Goal: Navigation & Orientation: Find specific page/section

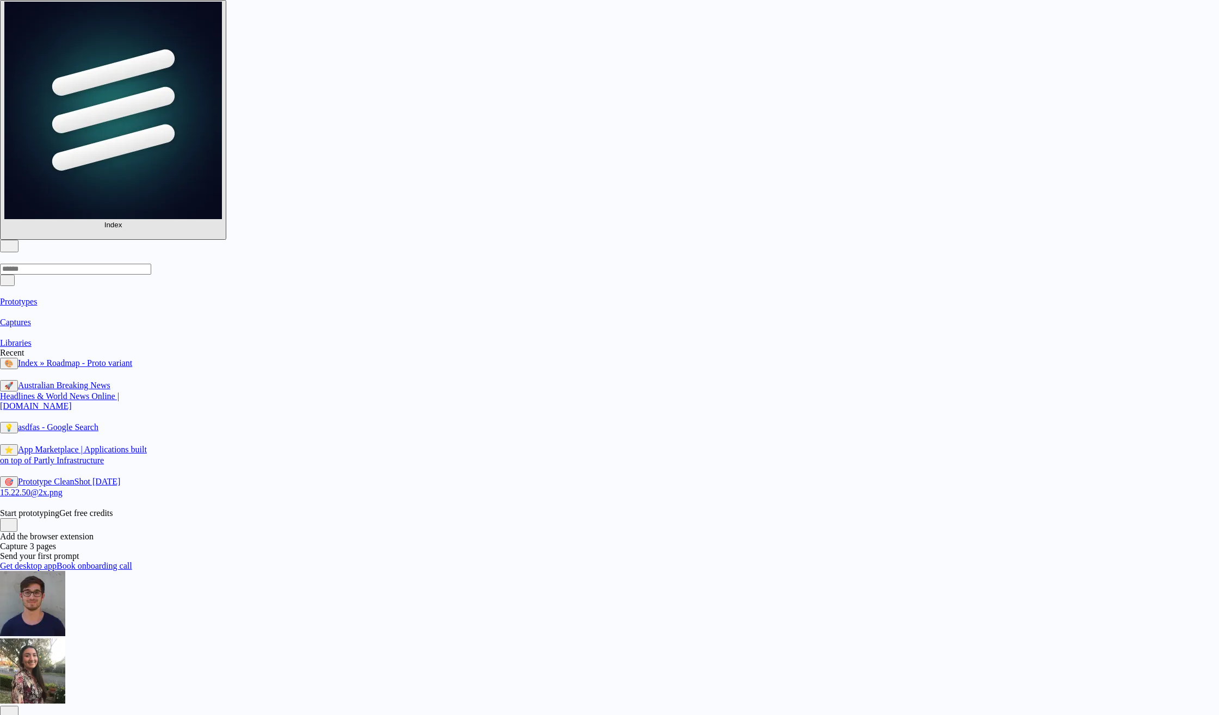
click at [32, 338] on span "Libraries" at bounding box center [16, 342] width 32 height 9
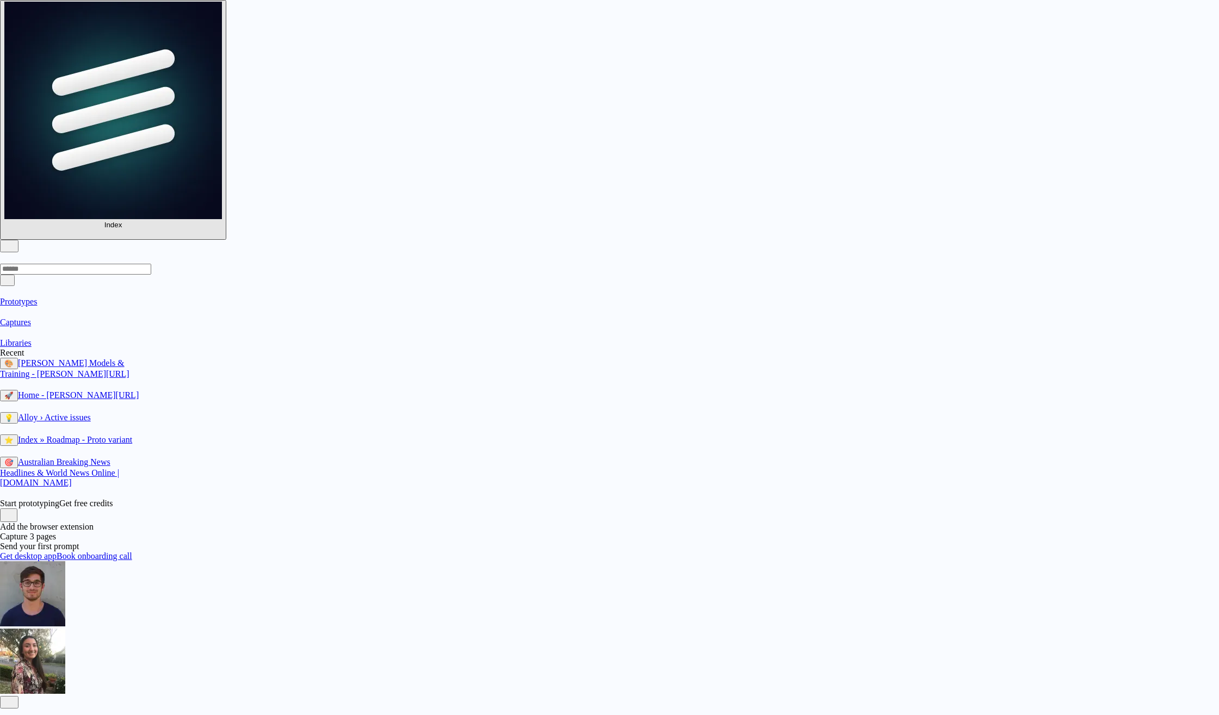
click at [59, 286] on section "Prototypes Captures Libraries" at bounding box center [73, 317] width 147 height 62
click at [58, 286] on link "Prototypes" at bounding box center [73, 296] width 147 height 20
click at [82, 327] on link "Libraries" at bounding box center [73, 337] width 147 height 20
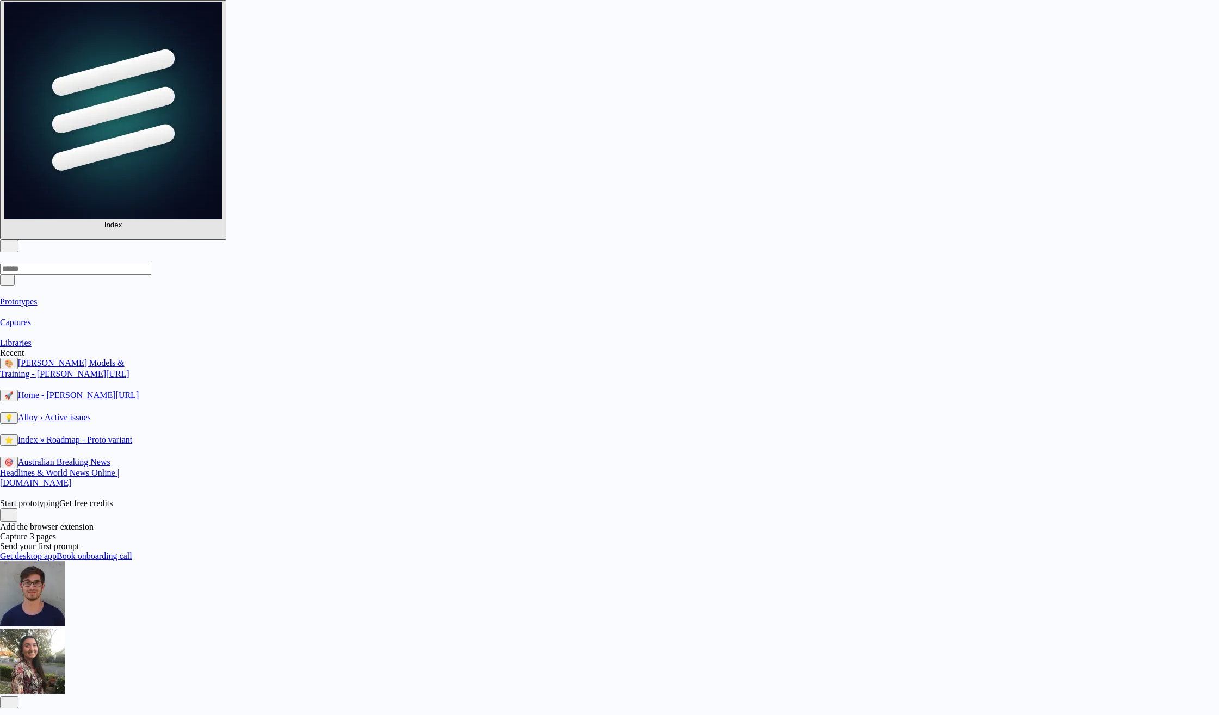
click at [14, 709] on button "button" at bounding box center [7, 714] width 14 height 11
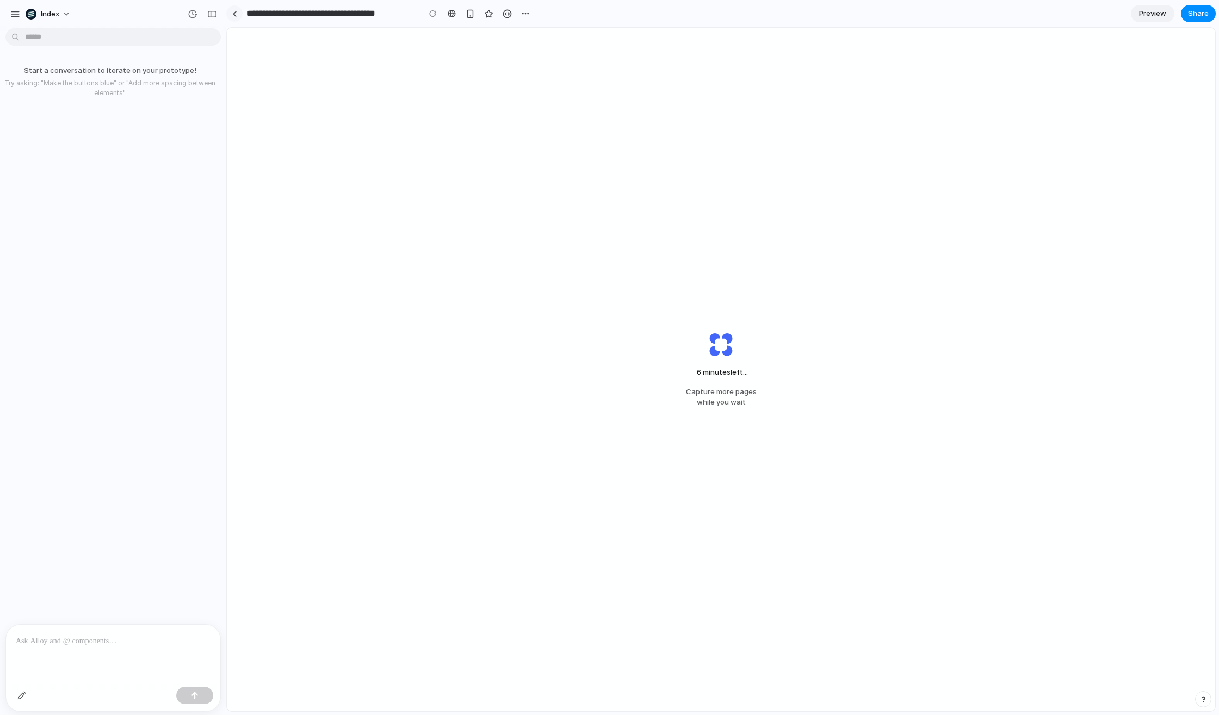
click at [233, 13] on div at bounding box center [234, 14] width 5 height 6
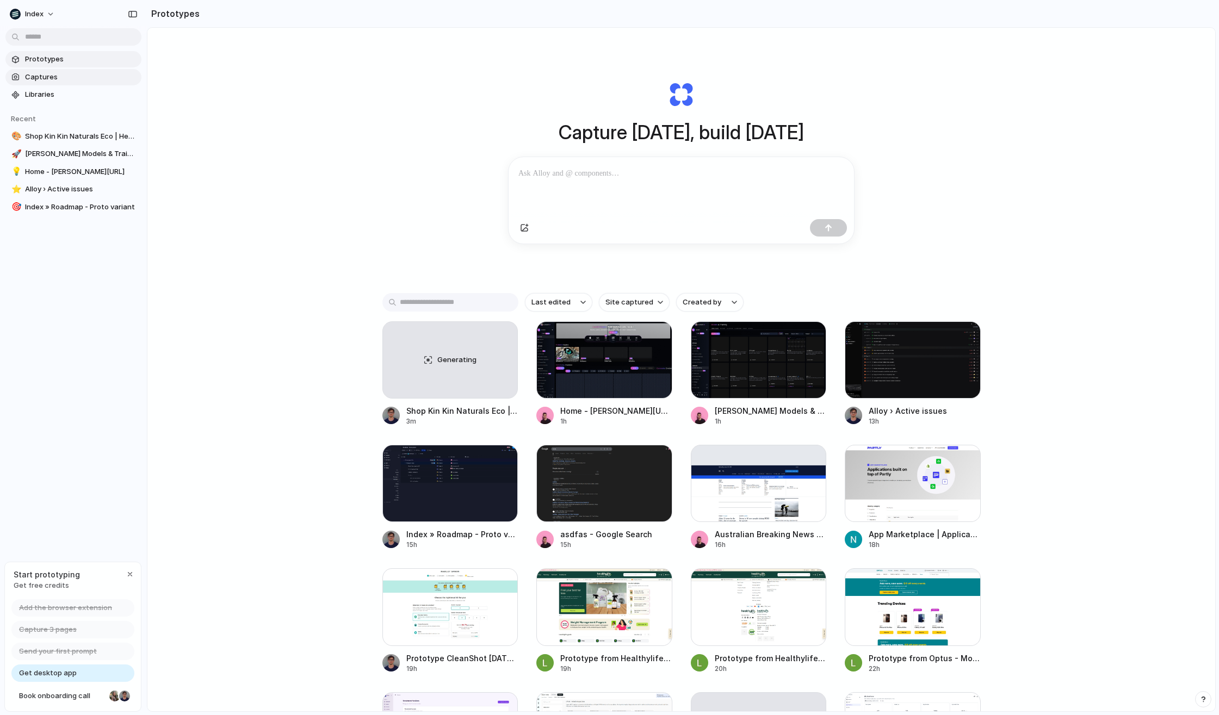
click at [36, 71] on link "Captures" at bounding box center [73, 77] width 136 height 16
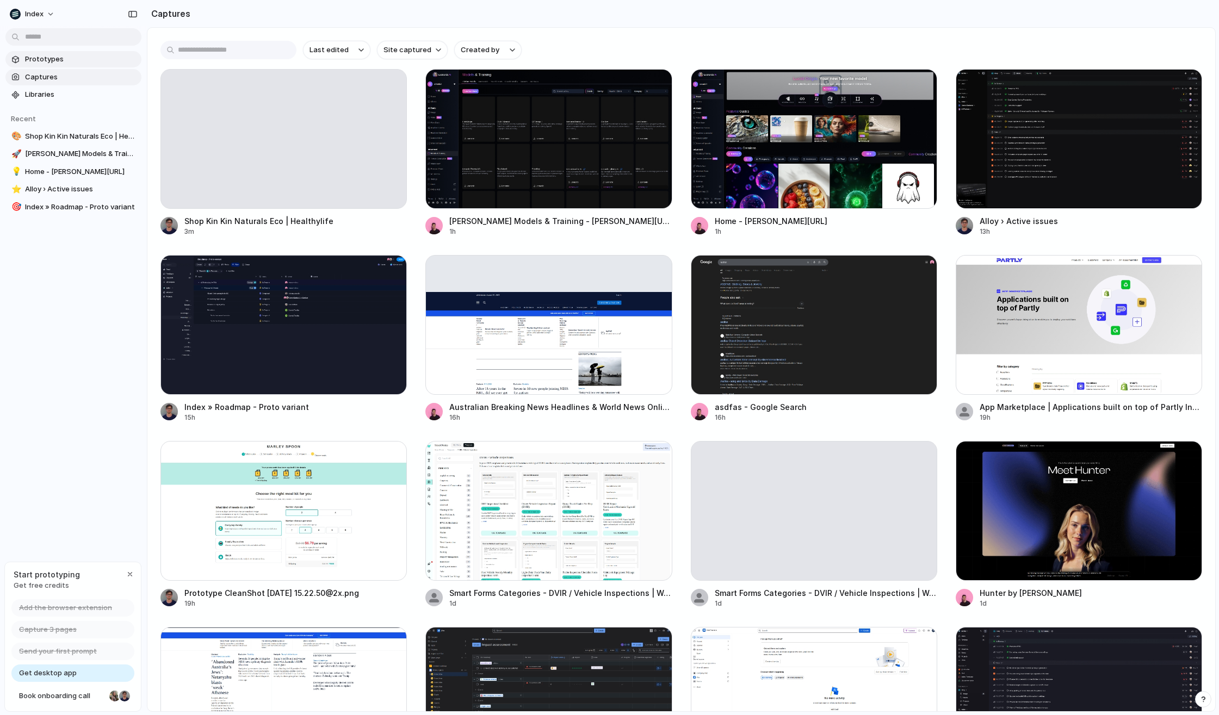
click at [46, 55] on span "Prototypes" at bounding box center [81, 59] width 112 height 11
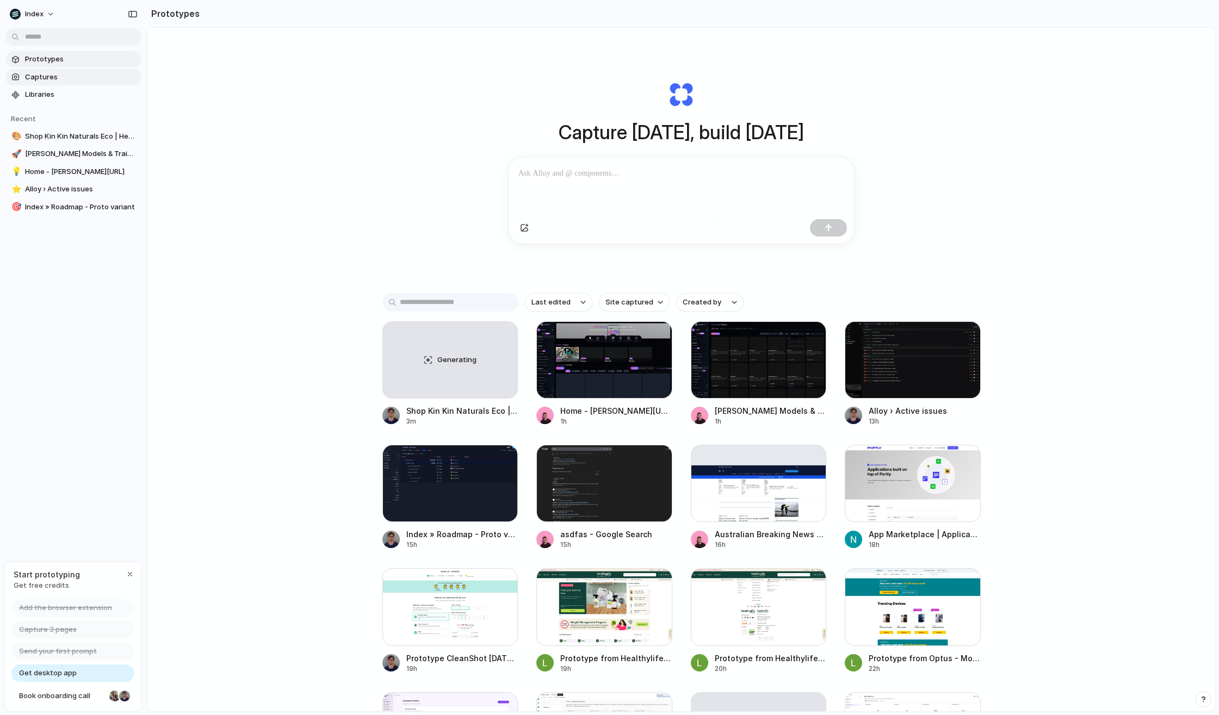
click at [45, 79] on span "Captures" at bounding box center [81, 77] width 112 height 11
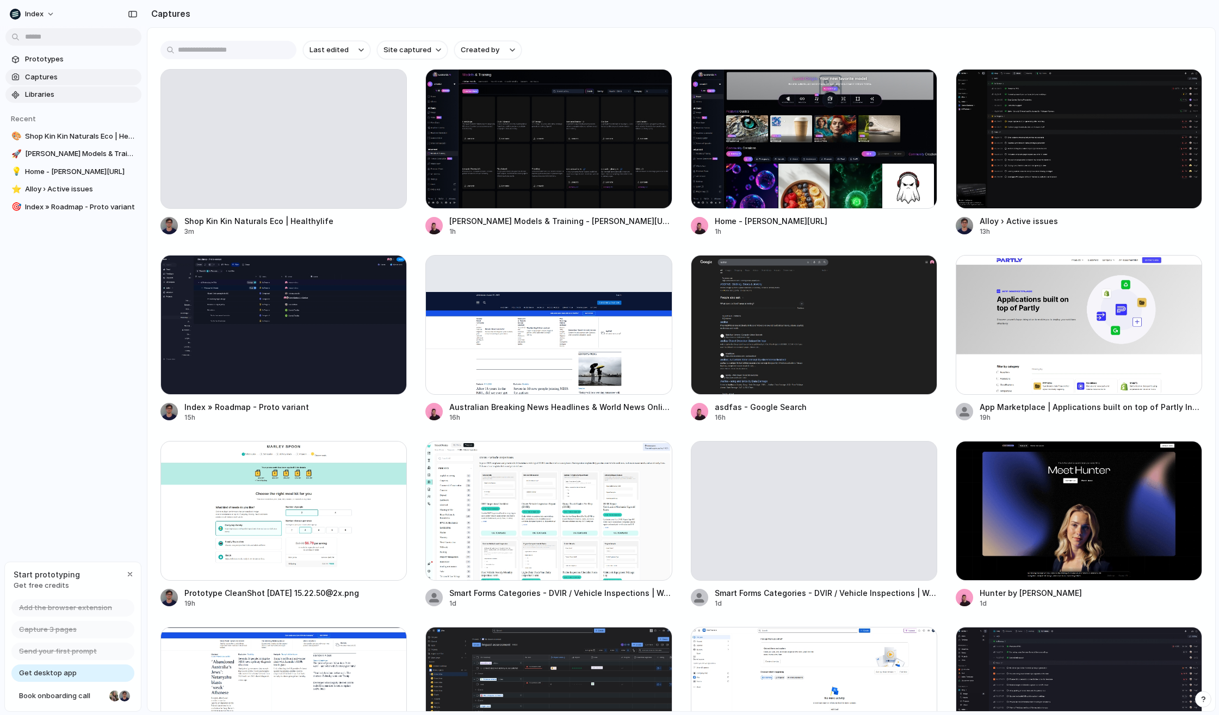
click at [41, 92] on span "Libraries" at bounding box center [81, 94] width 112 height 11
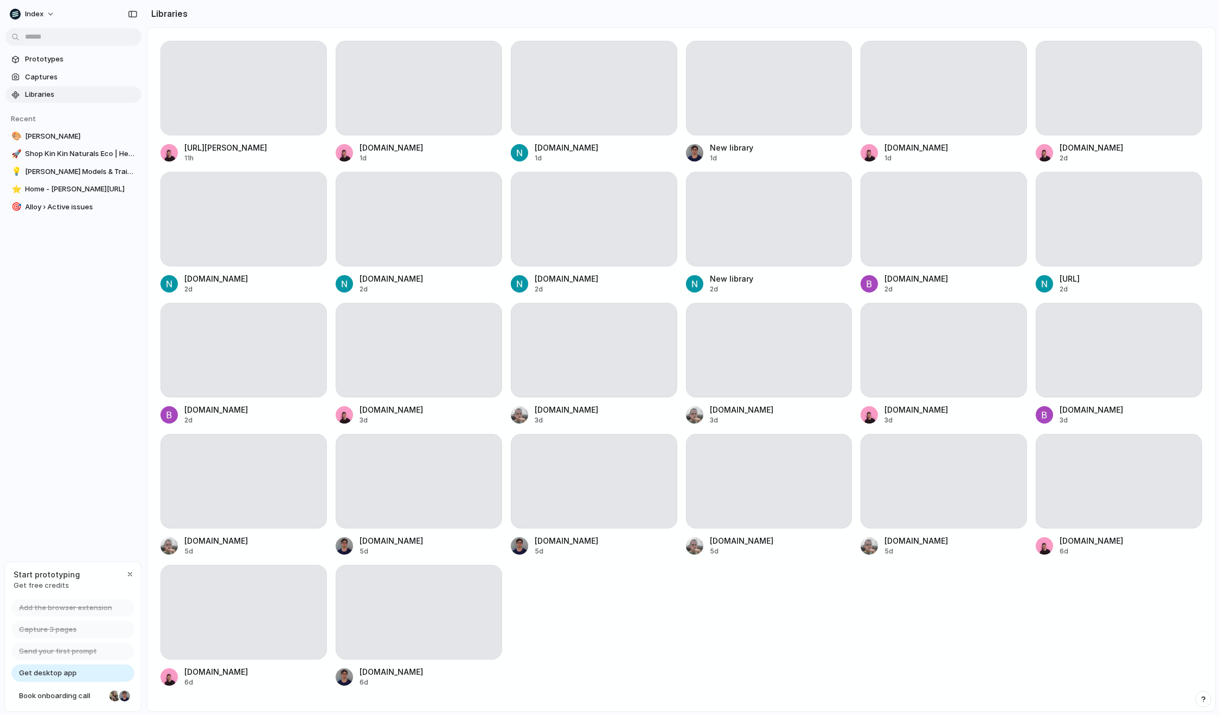
click at [642, 613] on div "[URL][PERSON_NAME] 11h [DOMAIN_NAME] 1d [DOMAIN_NAME] 1d New library 1d [DOMAIN…" at bounding box center [681, 364] width 1042 height 647
click at [635, 617] on div "[URL][PERSON_NAME] 11h [DOMAIN_NAME] 1d [DOMAIN_NAME] 1d New library 1d [DOMAIN…" at bounding box center [681, 364] width 1042 height 647
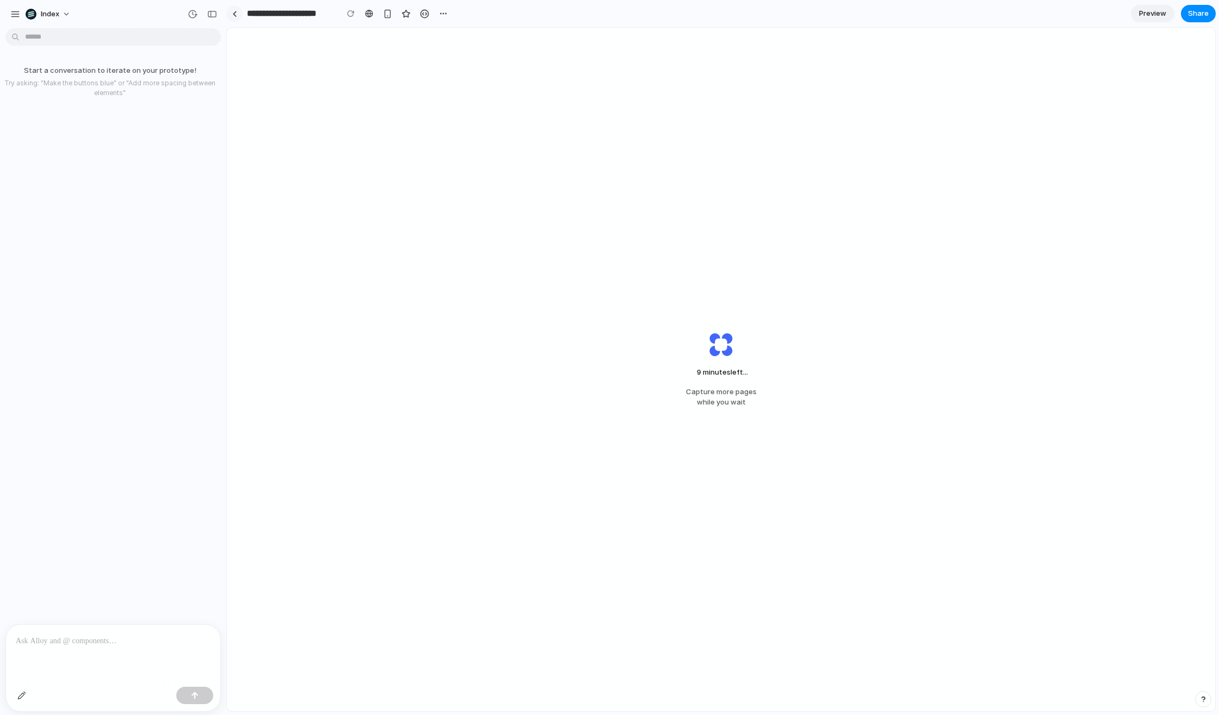
click at [239, 15] on link at bounding box center [234, 13] width 16 height 16
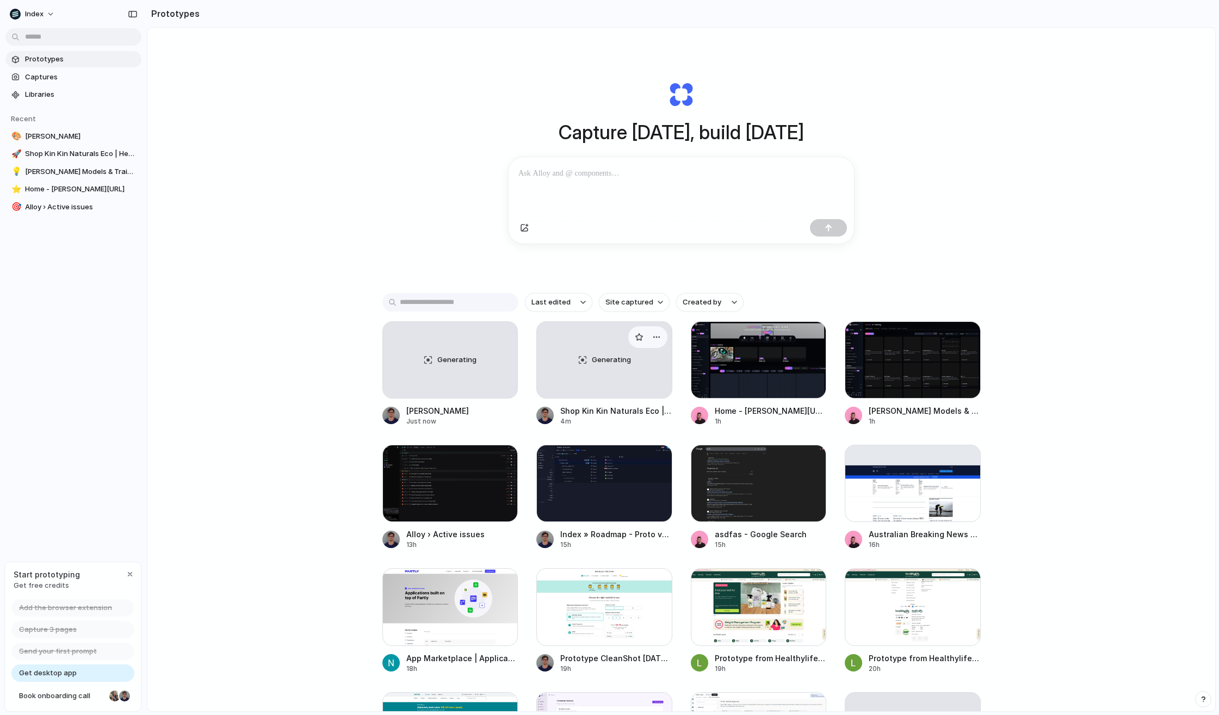
click at [566, 368] on div "Generating" at bounding box center [604, 360] width 135 height 76
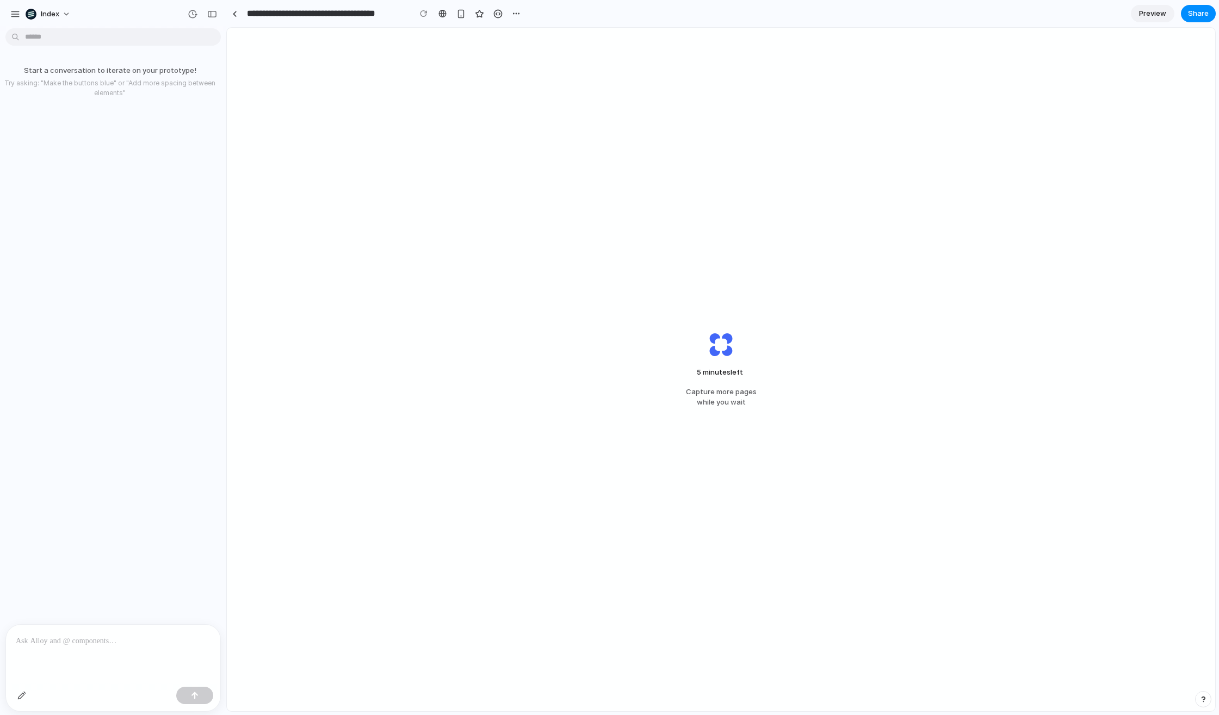
click at [152, 130] on div "Start a conversation to iterate on your prototype! Try asking: "Make the button…" at bounding box center [110, 329] width 220 height 592
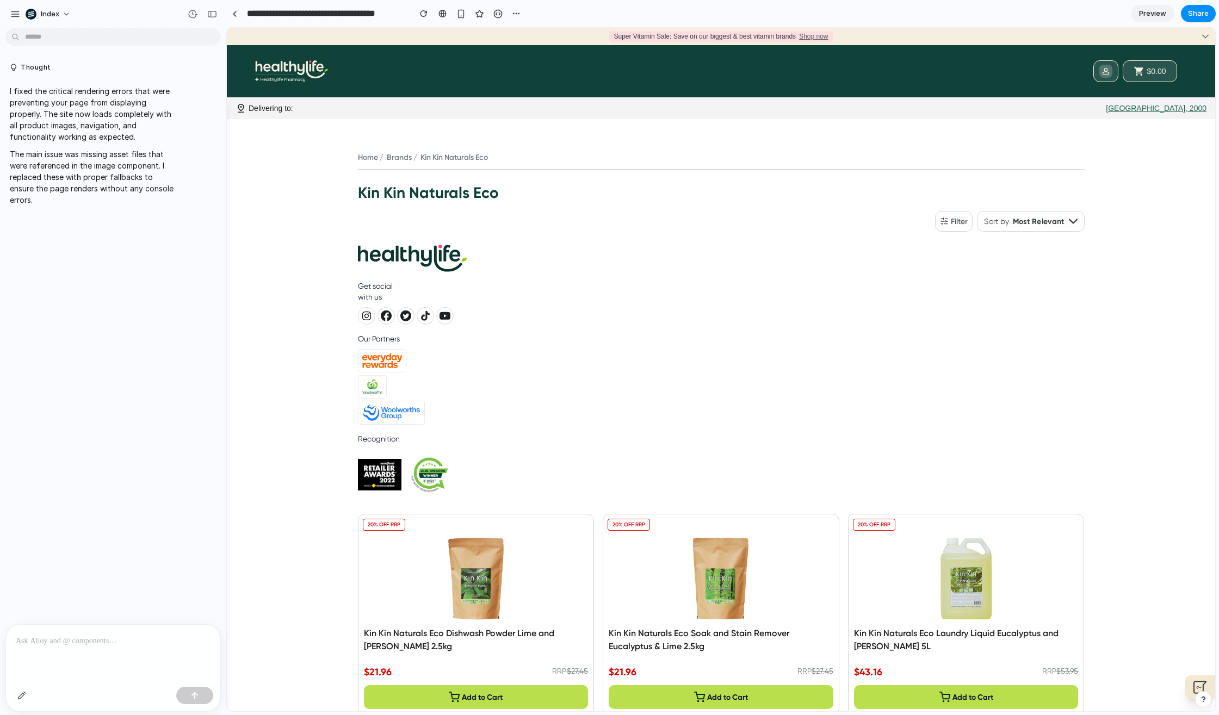
click at [237, 17] on link at bounding box center [234, 13] width 16 height 16
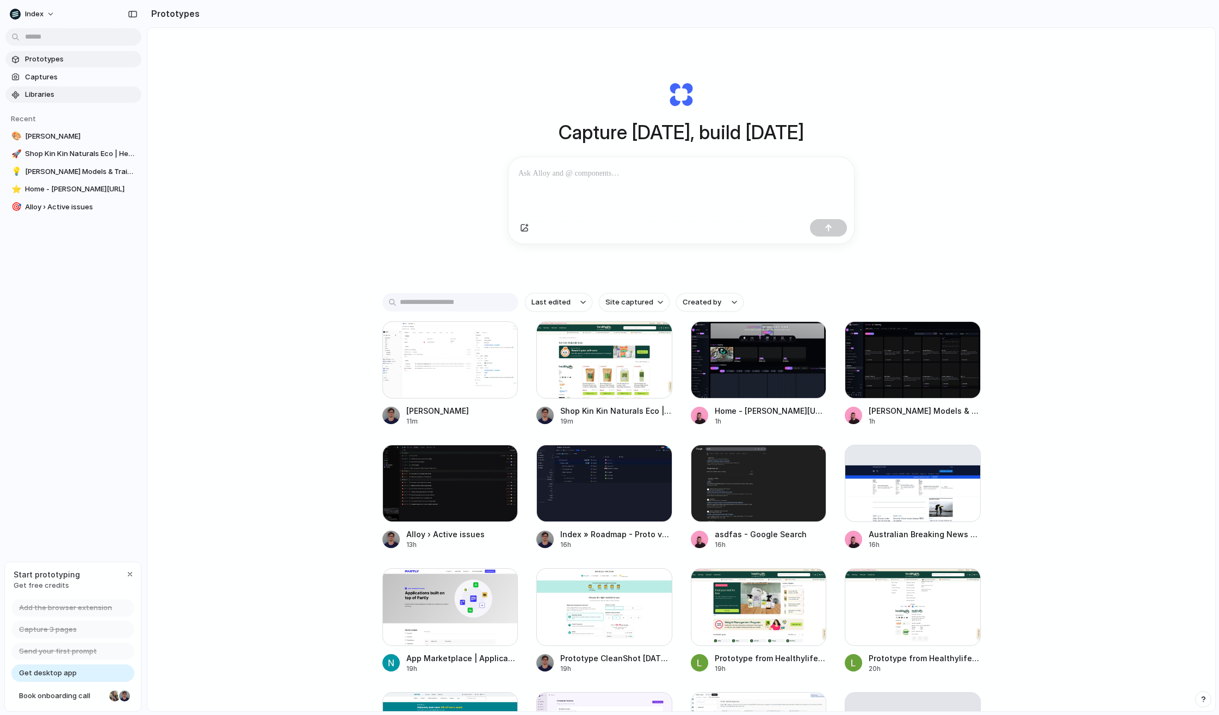
click at [9, 100] on link "Libraries" at bounding box center [73, 94] width 136 height 16
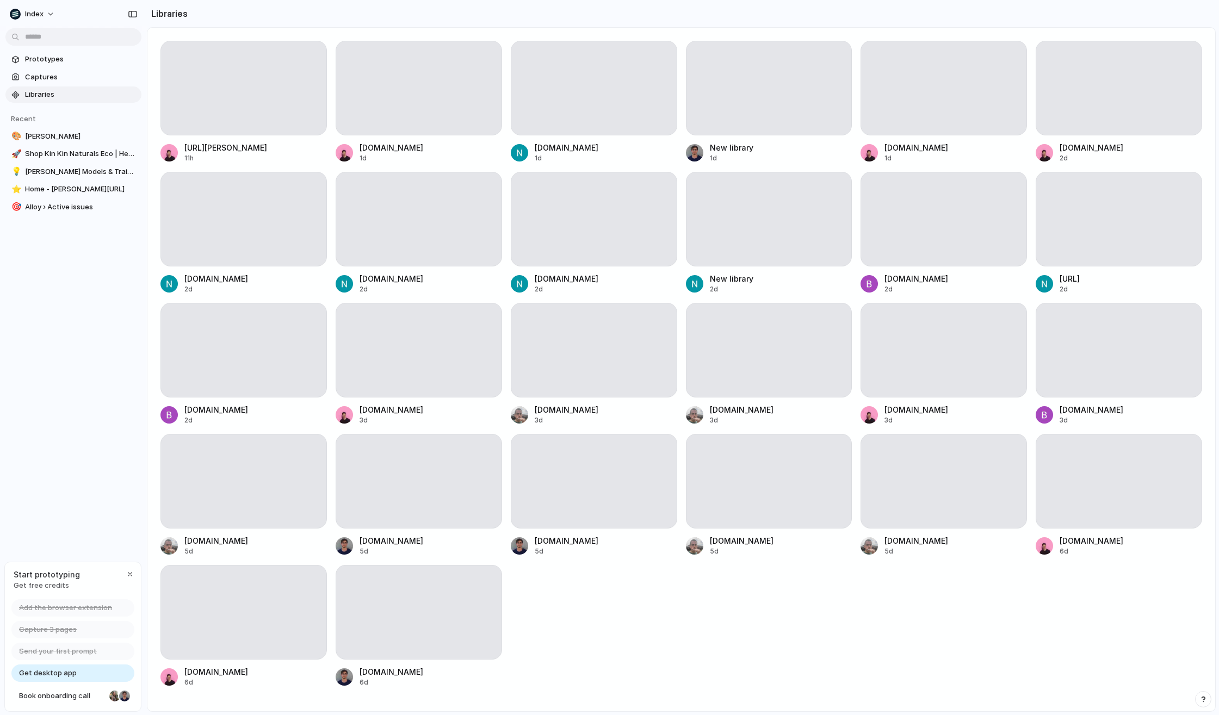
click at [599, 628] on div "app.leonardo.ai 11h www.google.com 1d www.partly.com 1d New library 1d bravado.…" at bounding box center [681, 364] width 1042 height 647
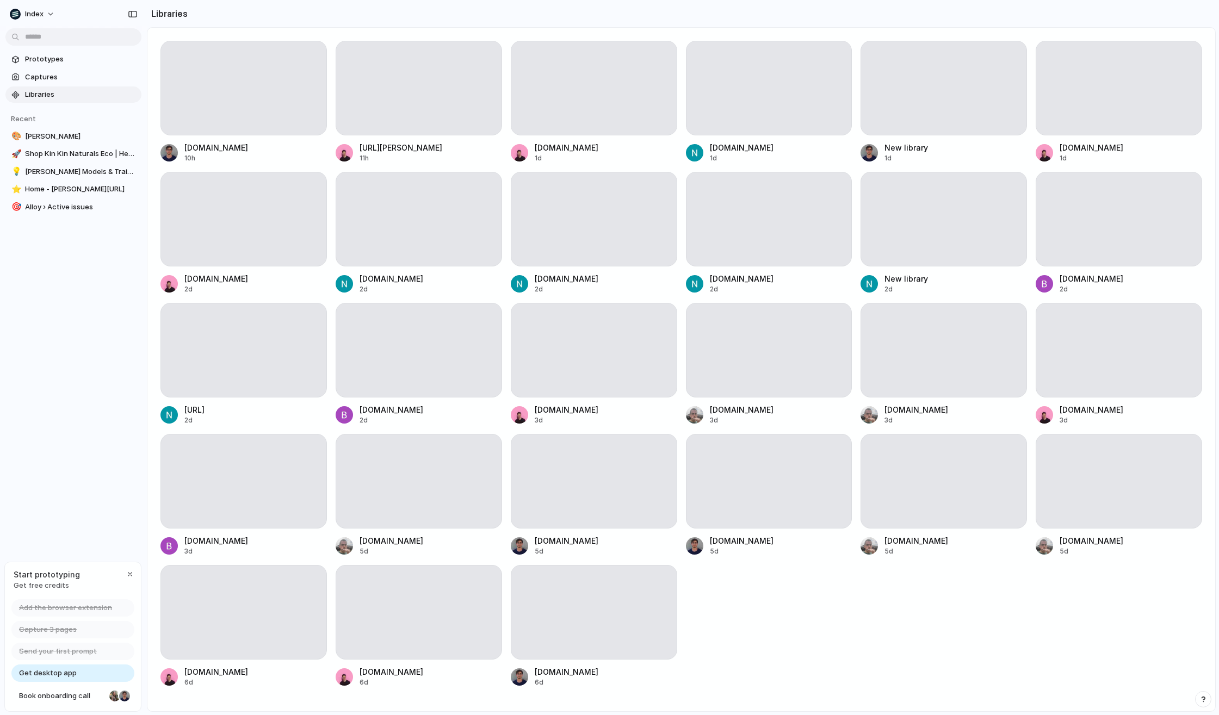
click at [751, 586] on div "app.attio.com 10h app.leonardo.ai 11h www.google.com 1d www.partly.com 1d New l…" at bounding box center [681, 364] width 1042 height 647
click at [230, 104] on div at bounding box center [243, 88] width 166 height 95
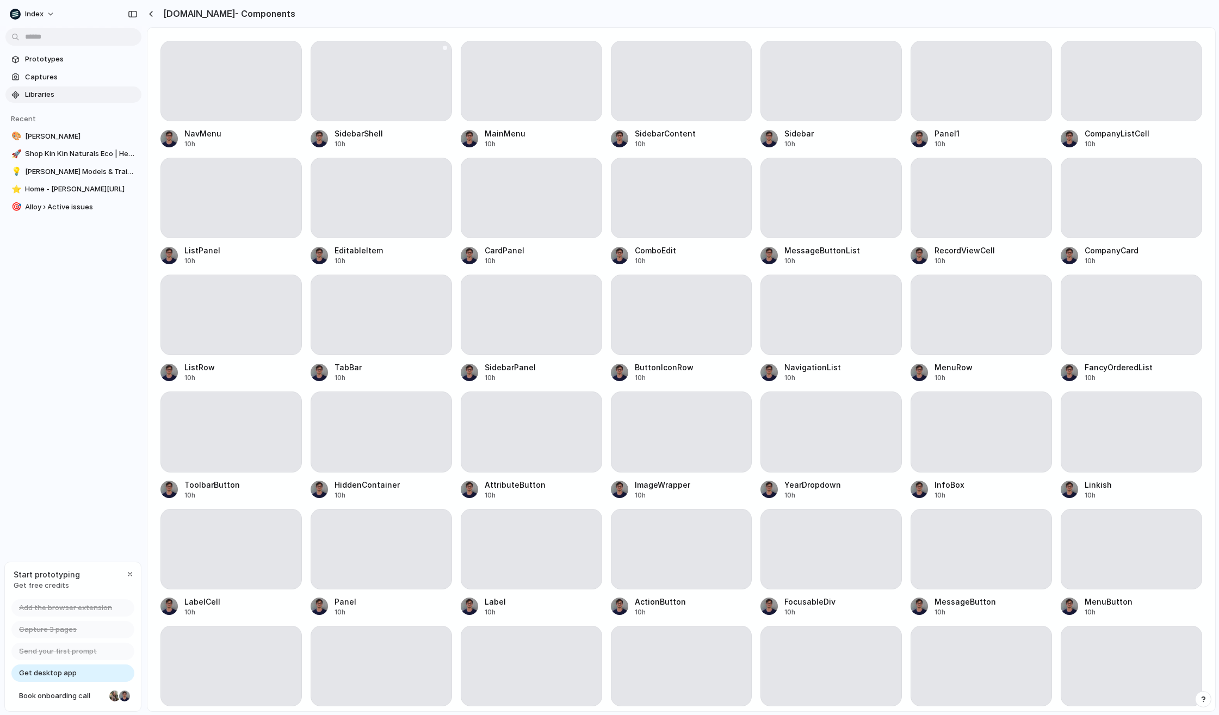
click at [364, 85] on div at bounding box center [381, 81] width 141 height 81
click at [357, 98] on div at bounding box center [381, 81] width 141 height 81
click at [364, 103] on div at bounding box center [381, 81] width 141 height 81
click at [363, 211] on div at bounding box center [381, 198] width 141 height 81
click at [363, 209] on div at bounding box center [381, 198] width 141 height 81
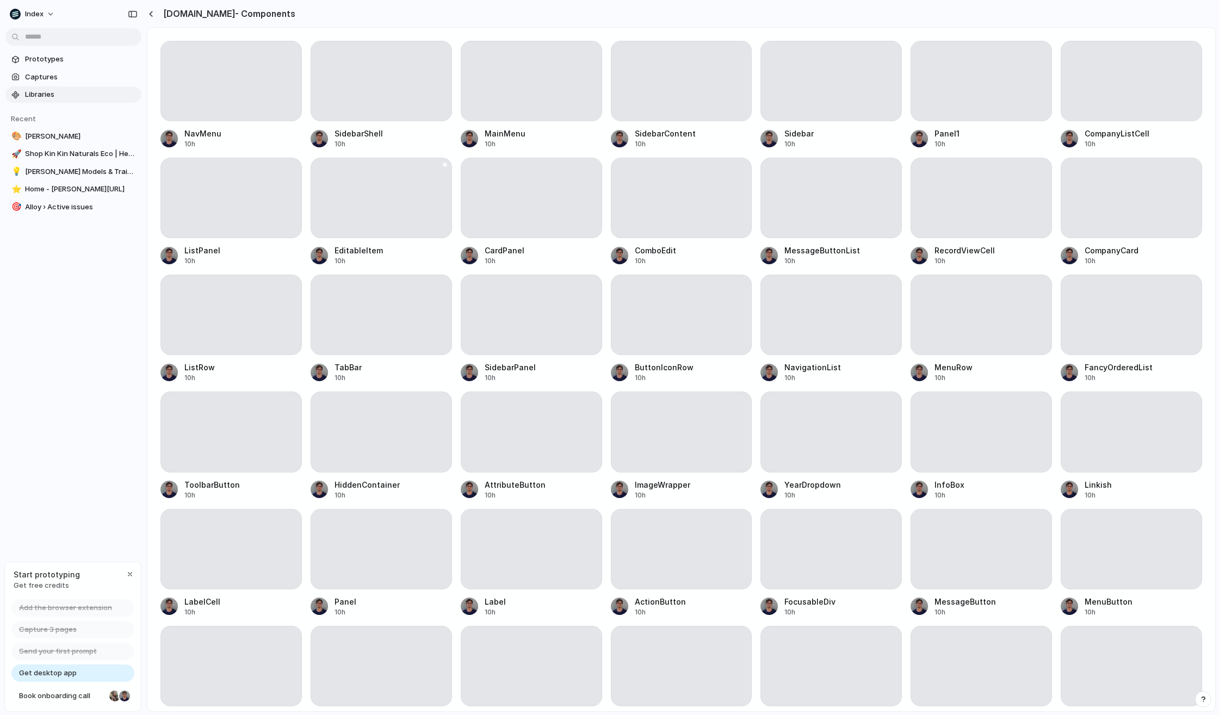
click at [363, 209] on div at bounding box center [381, 198] width 141 height 81
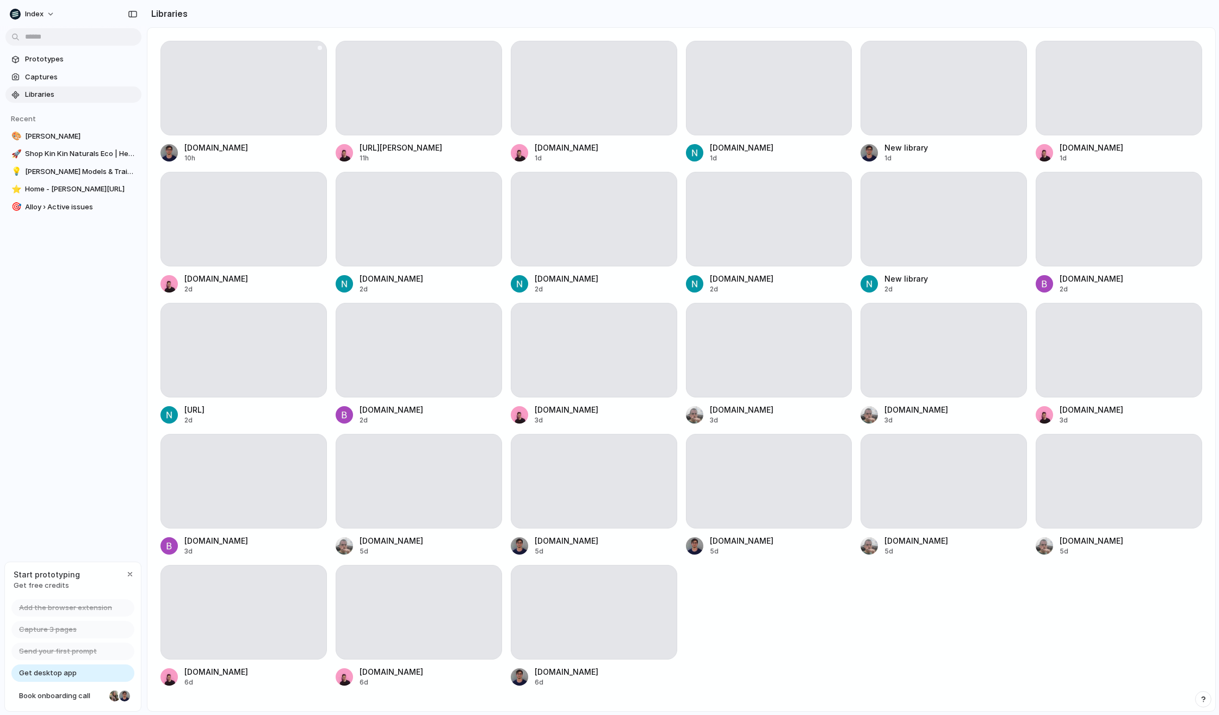
click at [205, 108] on div at bounding box center [243, 88] width 166 height 95
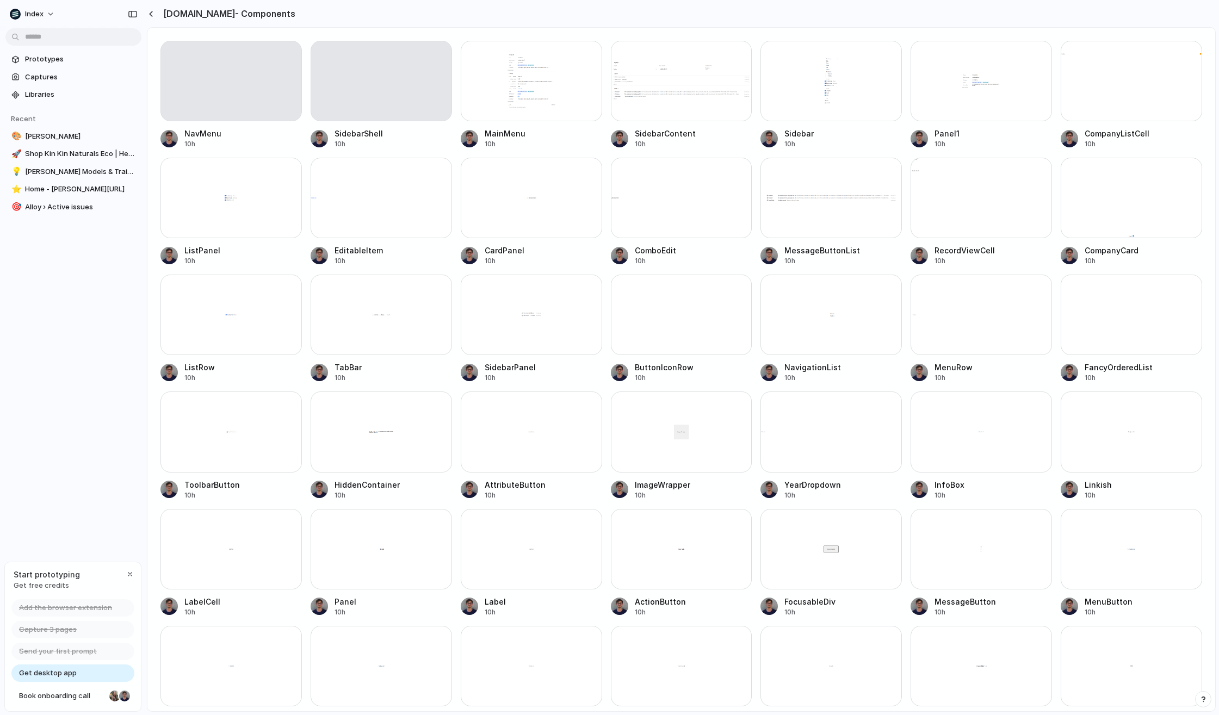
click at [839, 101] on div at bounding box center [831, 81] width 141 height 81
click at [65, 58] on span "Prototypes" at bounding box center [81, 59] width 112 height 11
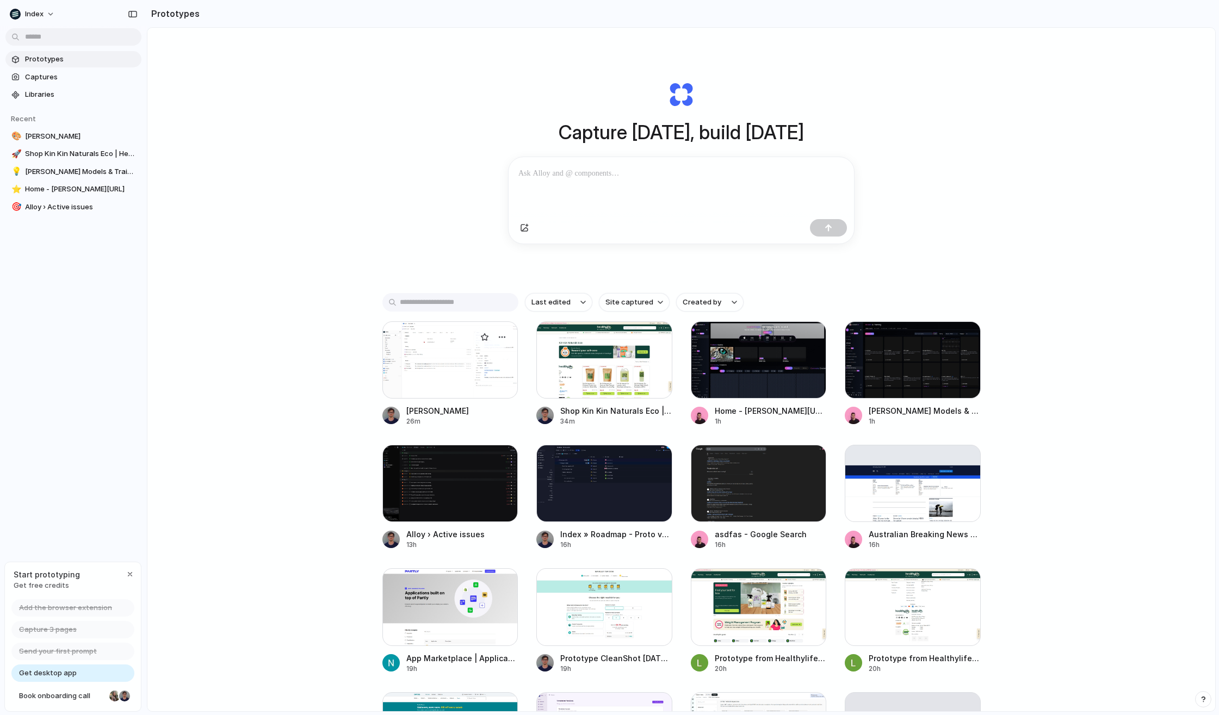
click at [426, 349] on div at bounding box center [450, 360] width 136 height 77
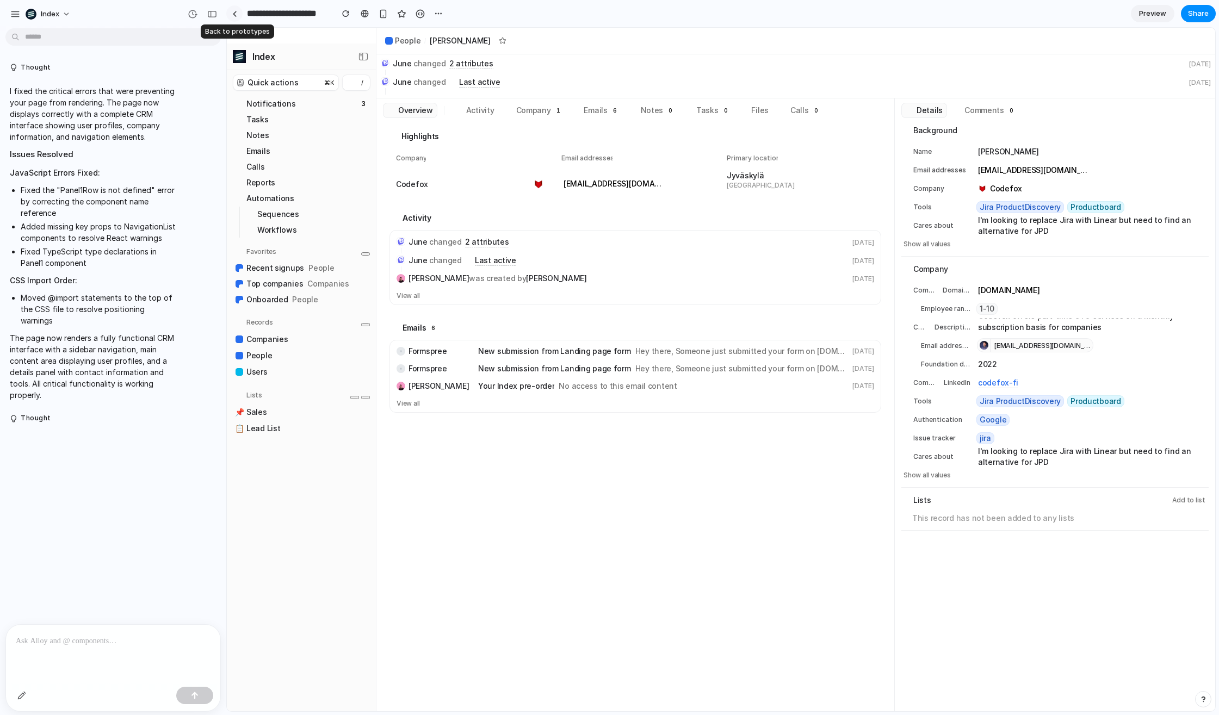
click at [232, 16] on link at bounding box center [234, 13] width 16 height 16
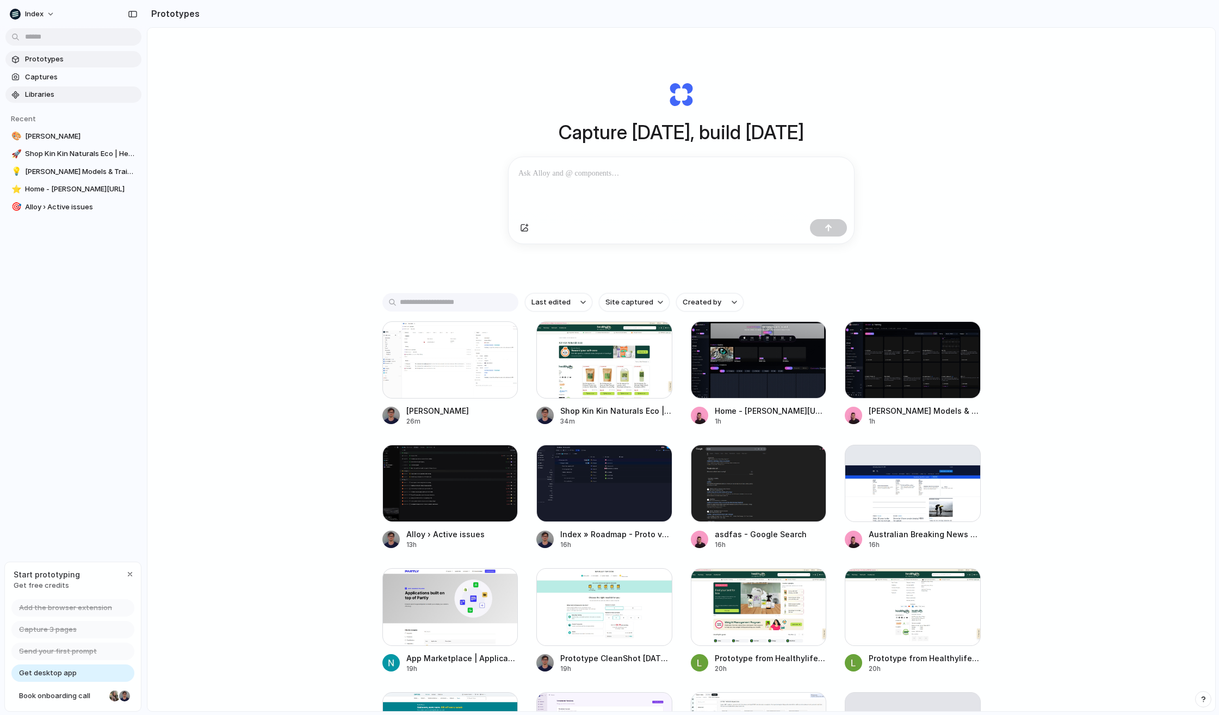
click at [66, 94] on span "Libraries" at bounding box center [81, 94] width 112 height 11
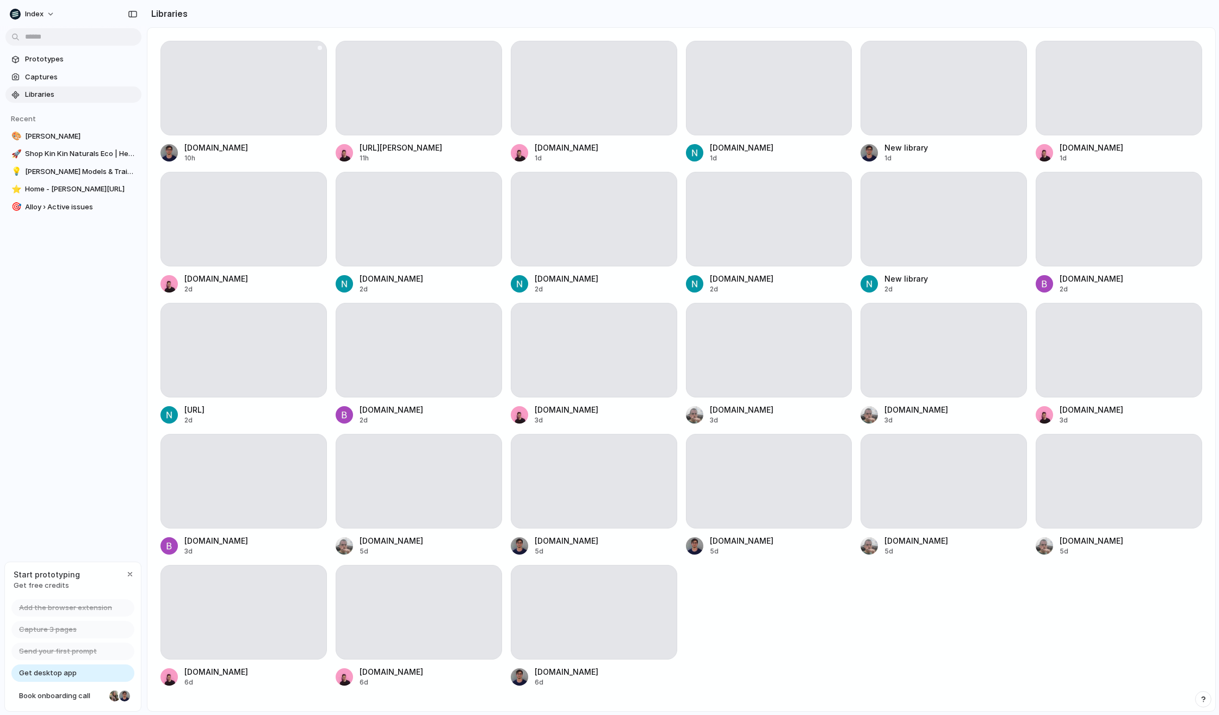
click at [288, 67] on div at bounding box center [243, 88] width 166 height 95
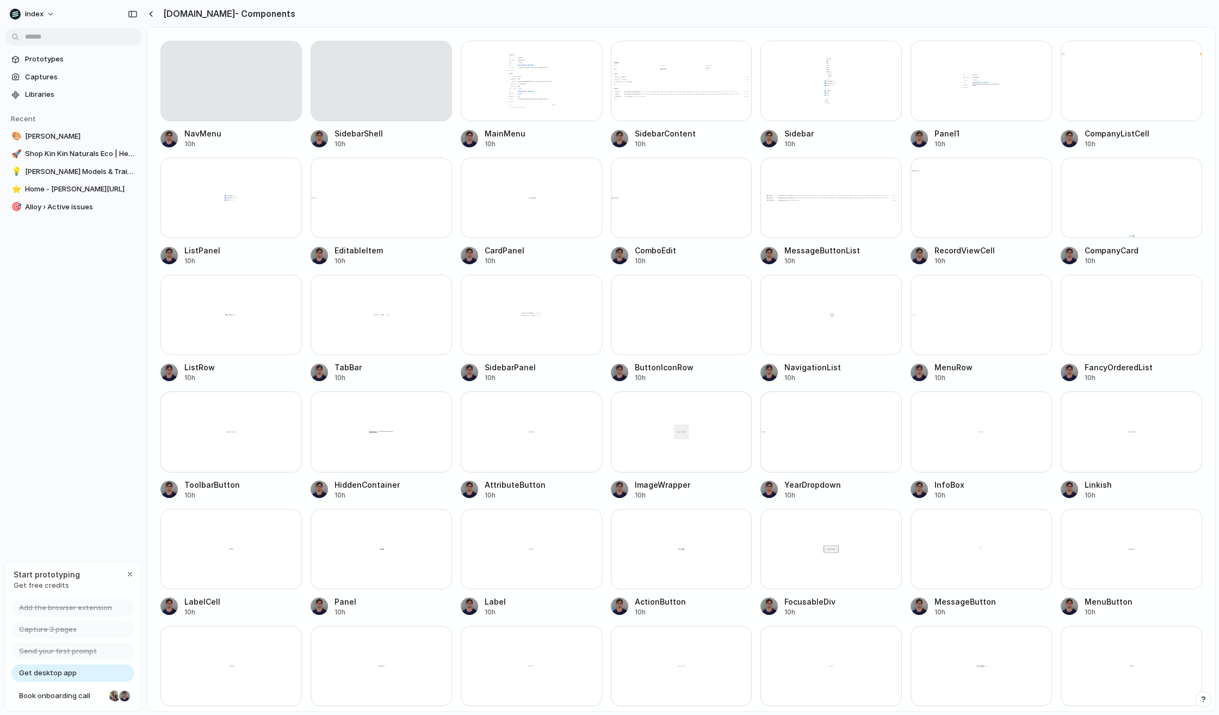
click at [815, 84] on div at bounding box center [831, 81] width 141 height 81
click at [61, 53] on link "Prototypes" at bounding box center [73, 59] width 136 height 16
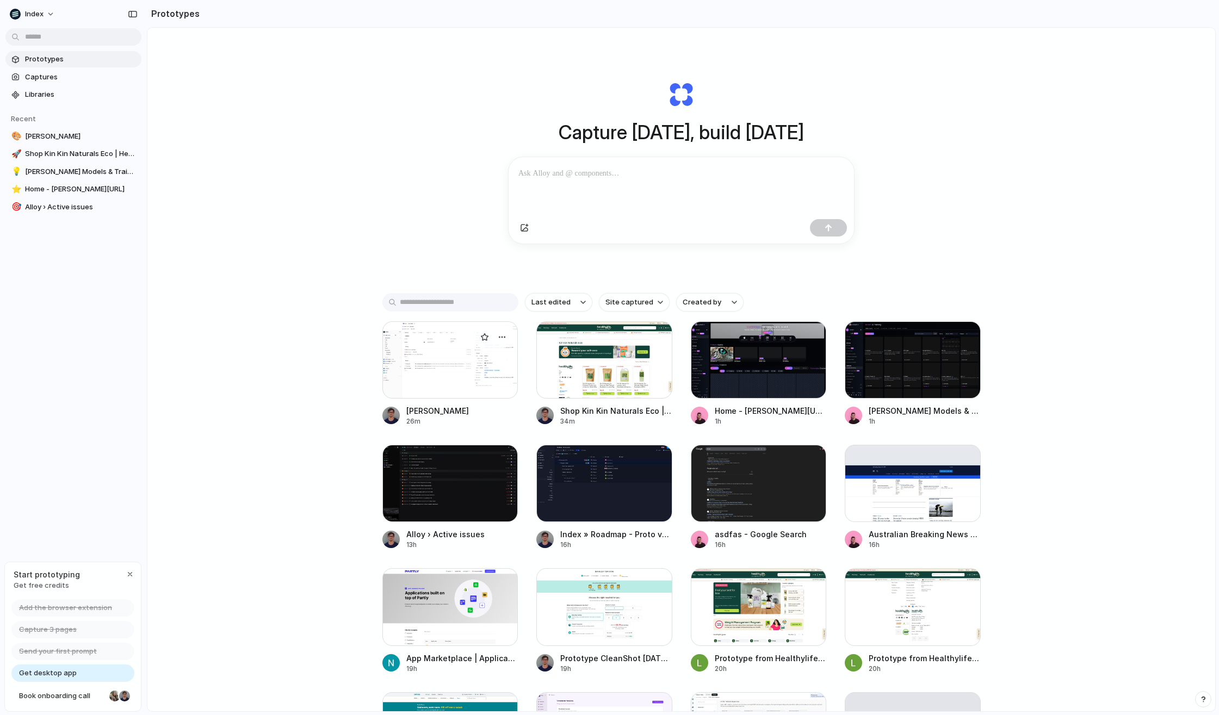
click at [461, 363] on div at bounding box center [450, 360] width 136 height 77
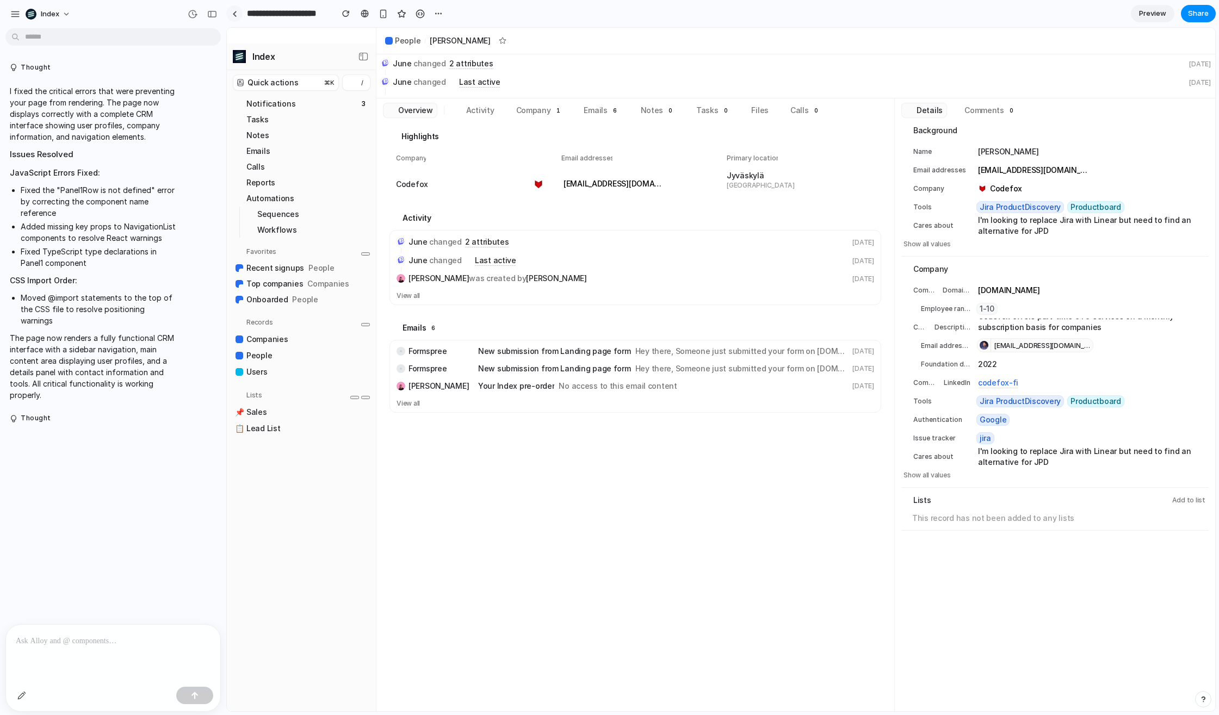
click at [234, 15] on div at bounding box center [234, 14] width 5 height 6
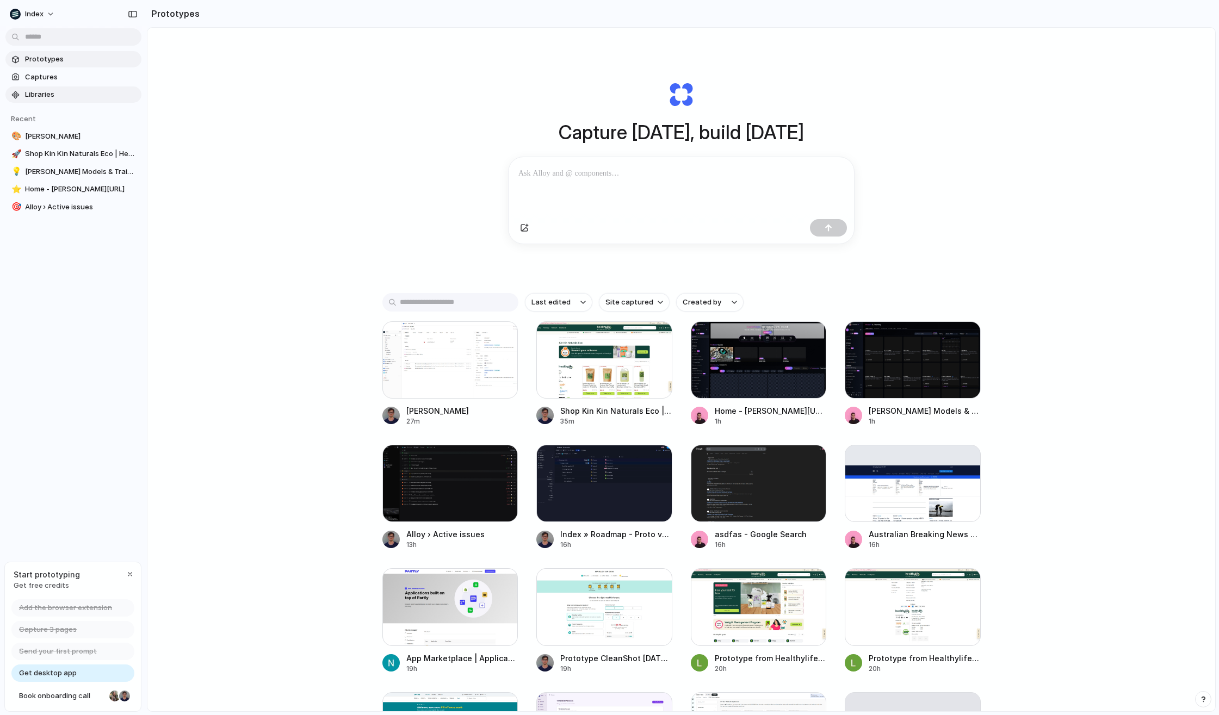
click at [71, 91] on span "Libraries" at bounding box center [81, 94] width 112 height 11
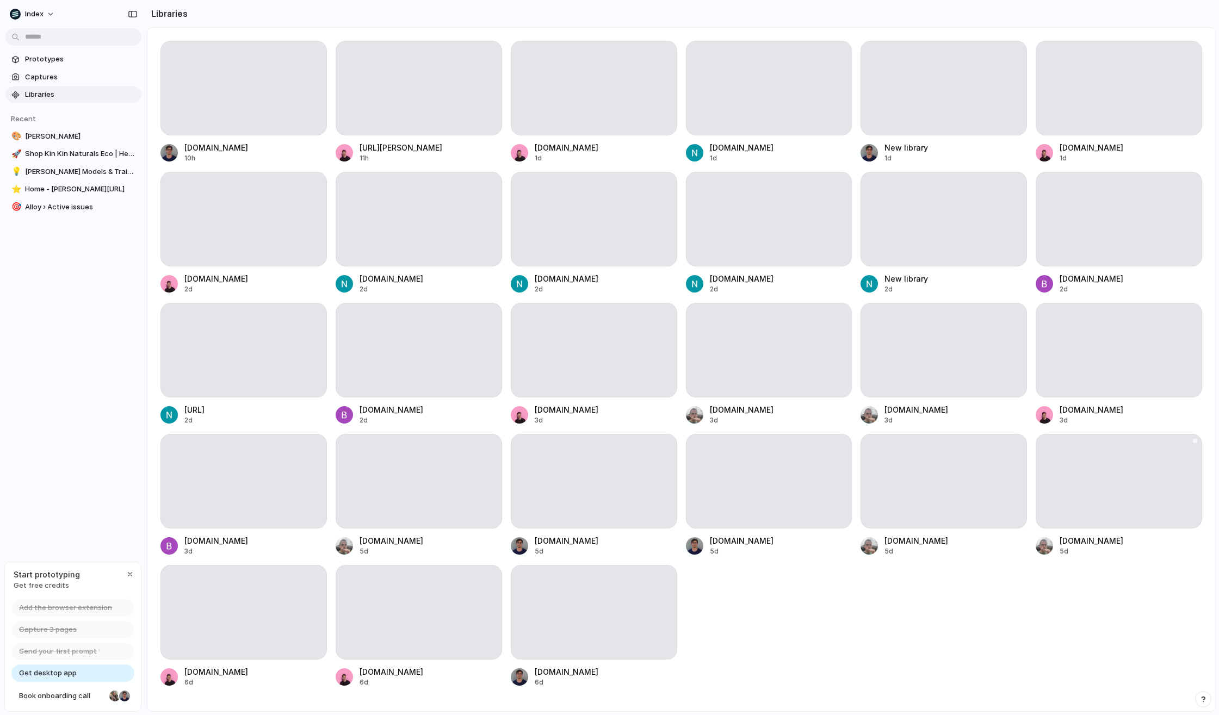
click at [1169, 483] on div at bounding box center [1119, 481] width 166 height 95
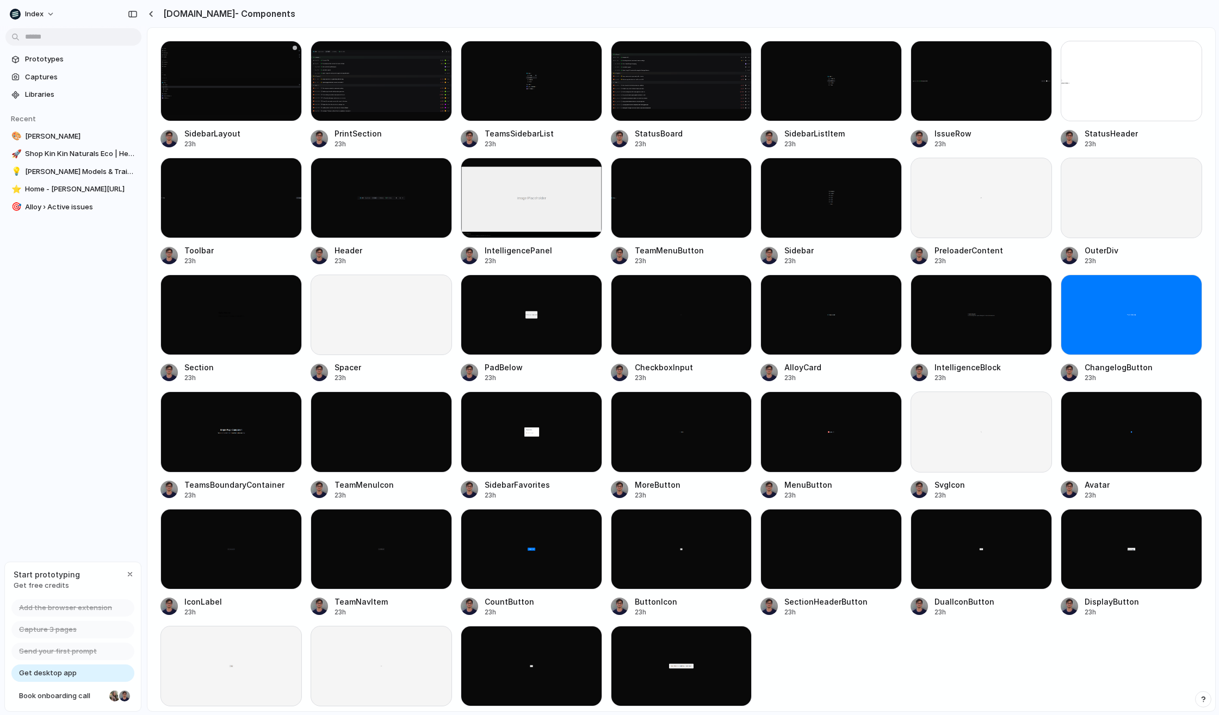
click at [215, 85] on div at bounding box center [230, 81] width 141 height 81
click at [150, 11] on div "button" at bounding box center [151, 14] width 5 height 6
